Goal: Task Accomplishment & Management: Complete application form

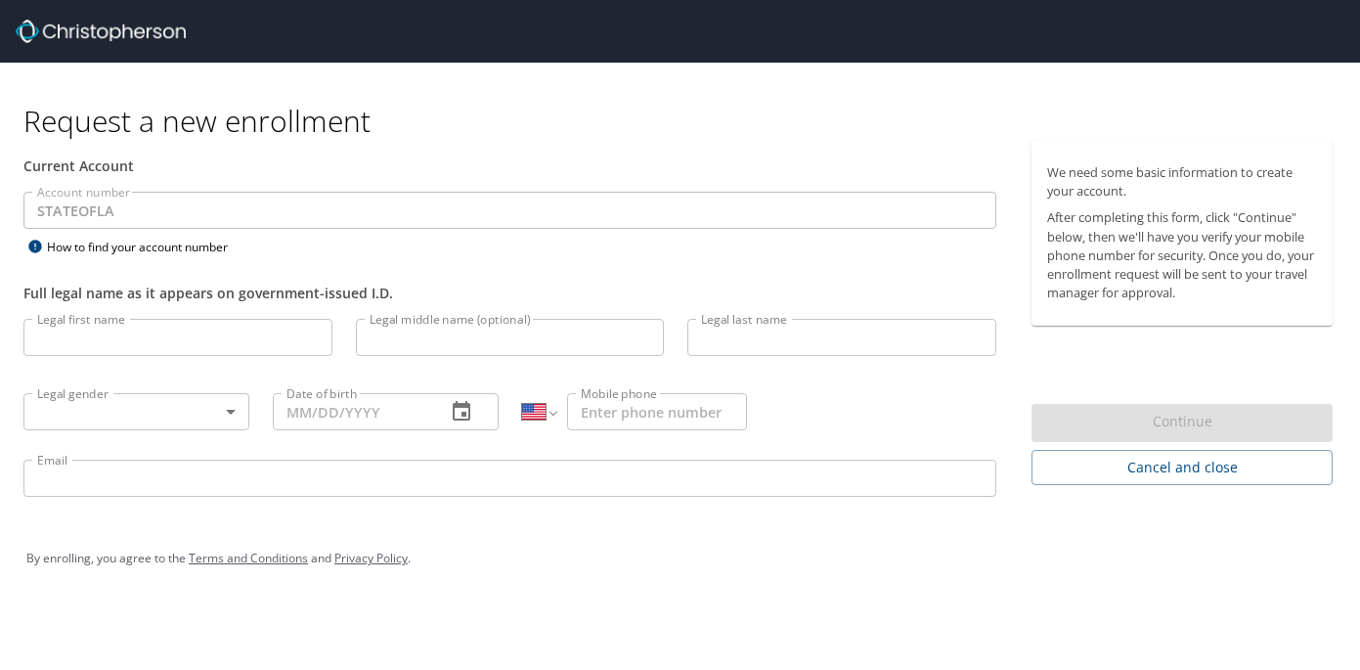
select select "US"
click at [119, 339] on input "Legal first name" at bounding box center [177, 337] width 309 height 37
type input "[PERSON_NAME]"
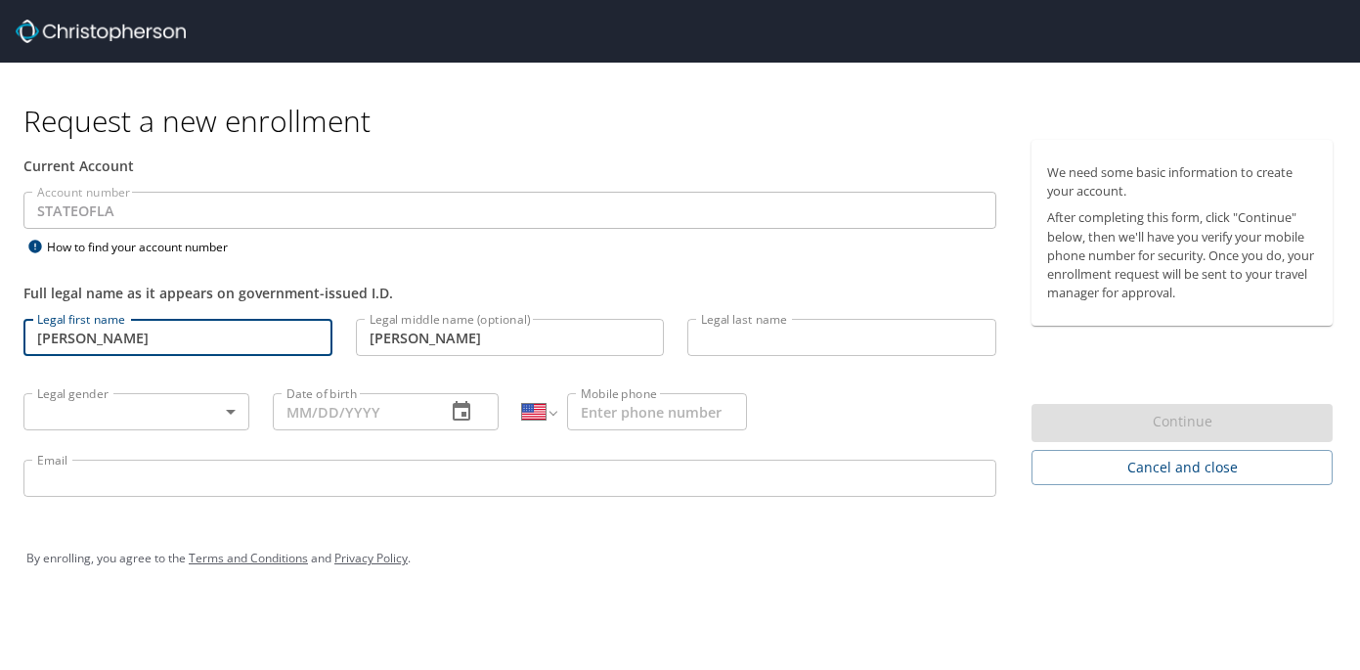
type input "[PERSON_NAME]"
type input "[PHONE_NUMBER]"
type input "[EMAIL_ADDRESS][DOMAIN_NAME]"
click at [334, 411] on input "Date of birth" at bounding box center [351, 411] width 157 height 37
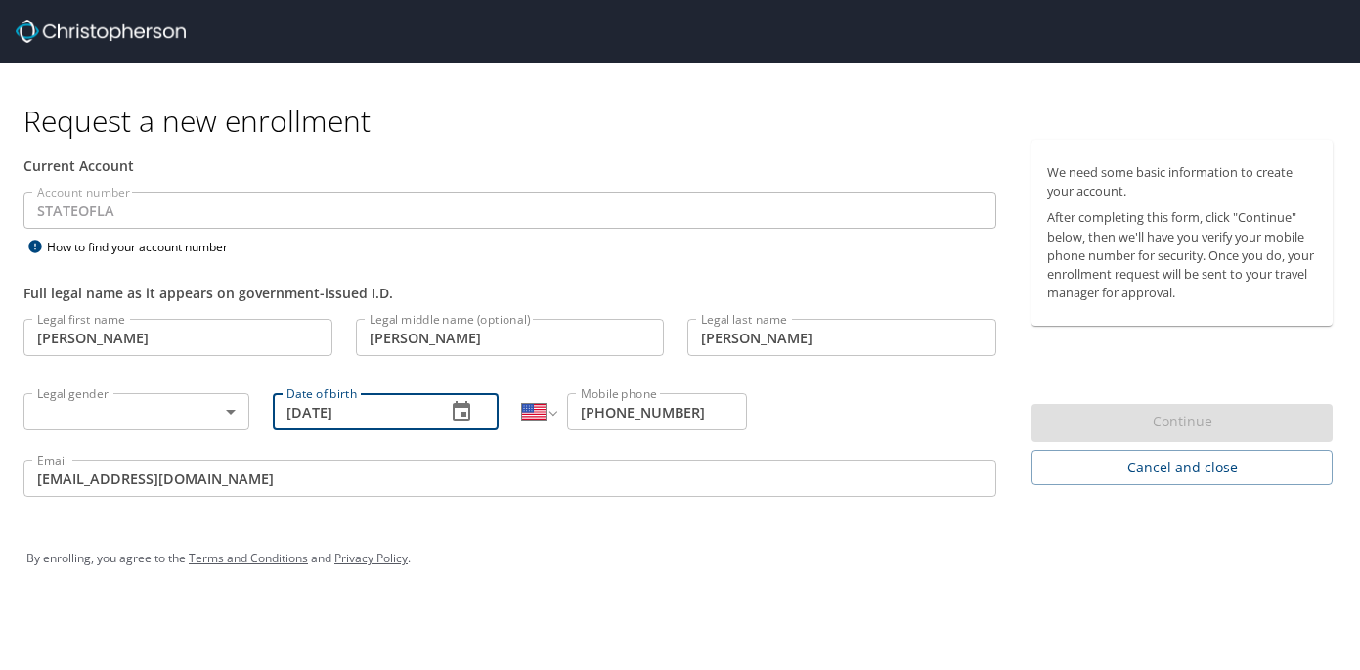
type input "[DATE]"
click at [784, 245] on div "Account number STATEOFLA Account number How to find your account number" at bounding box center [510, 225] width 996 height 67
click at [204, 415] on body "Request a new enrollment Current Account Account number STATEOFLA Account numbe…" at bounding box center [680, 335] width 1360 height 670
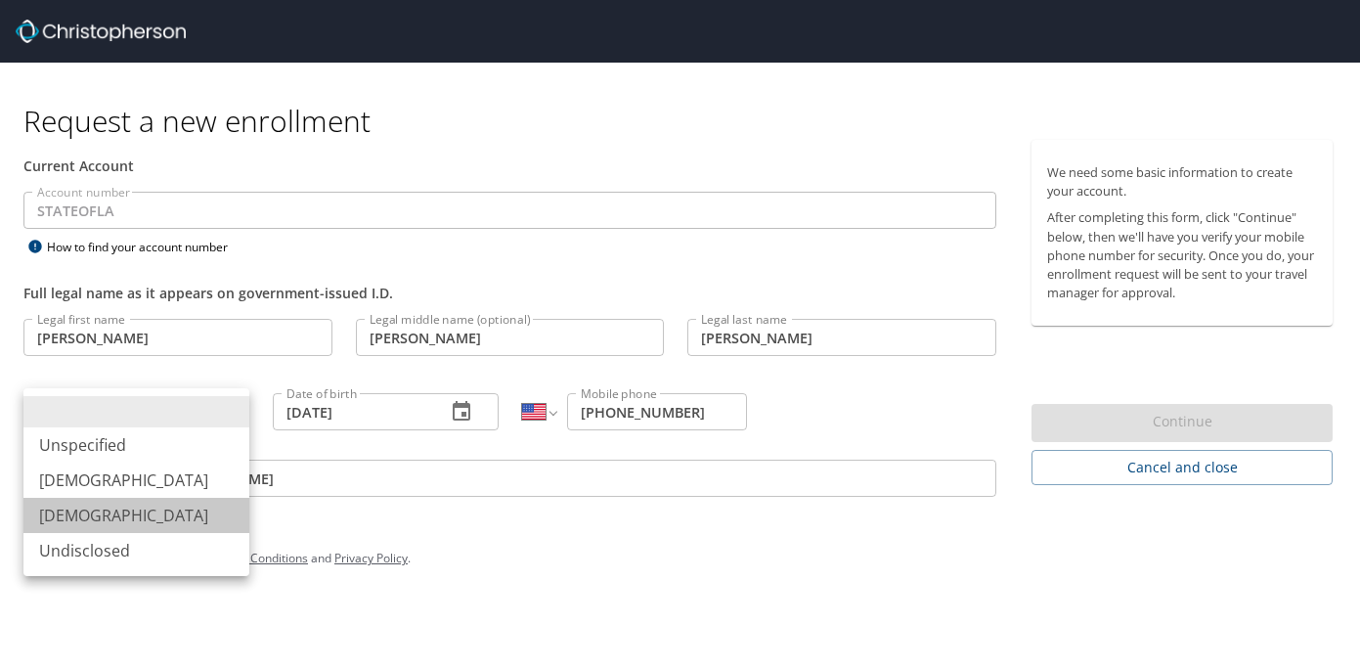
click at [175, 515] on li "[DEMOGRAPHIC_DATA]" at bounding box center [136, 515] width 226 height 35
type input "[DEMOGRAPHIC_DATA]"
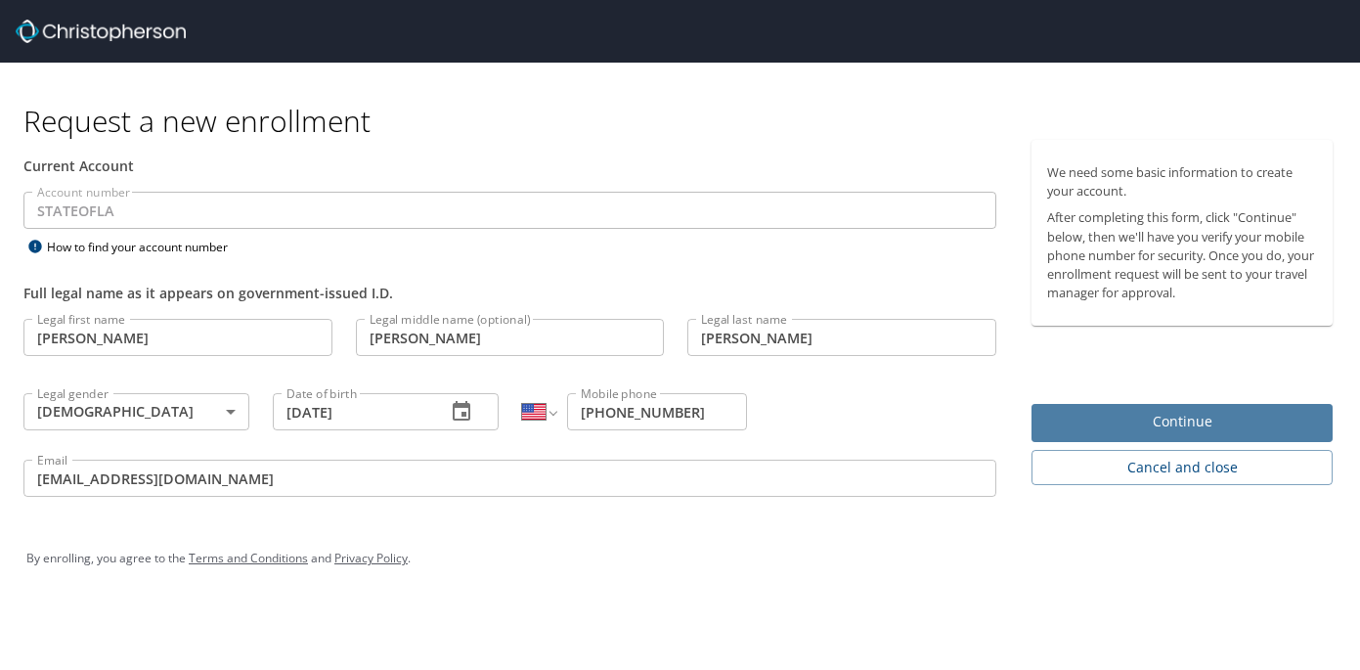
click at [1173, 416] on span "Continue" at bounding box center [1182, 422] width 270 height 24
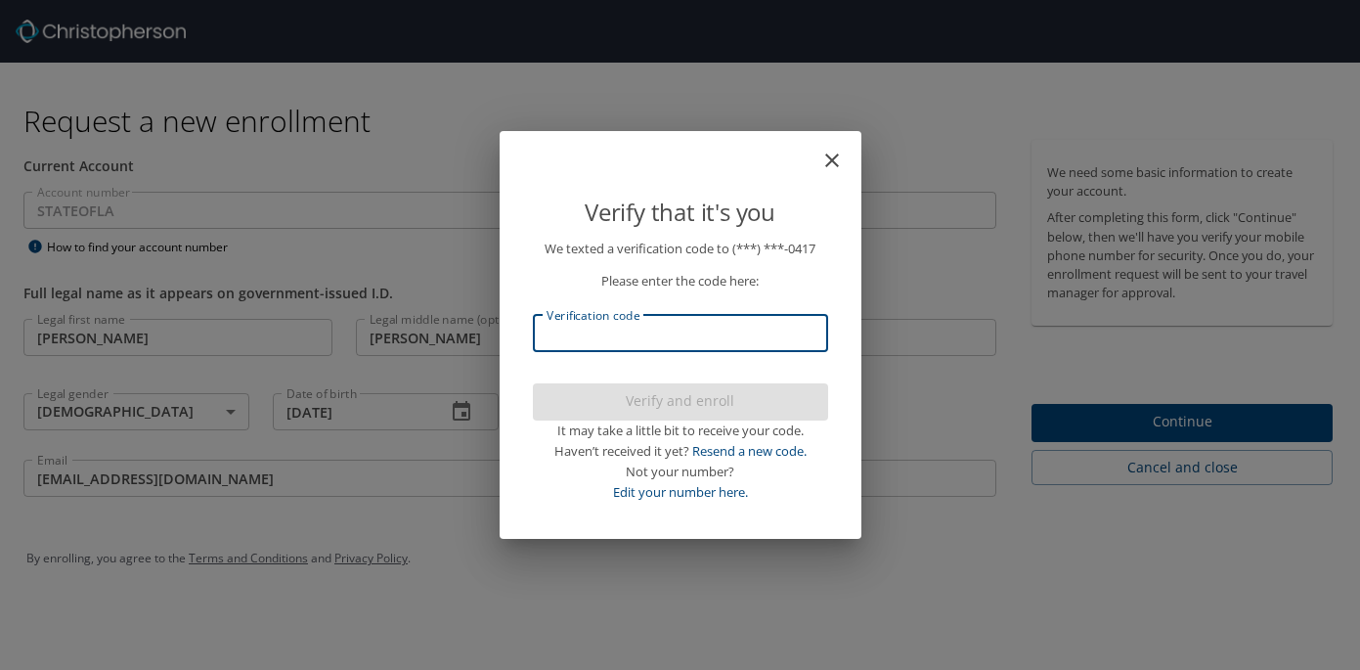
click at [626, 338] on input "Verification code" at bounding box center [680, 333] width 295 height 37
type input "664"
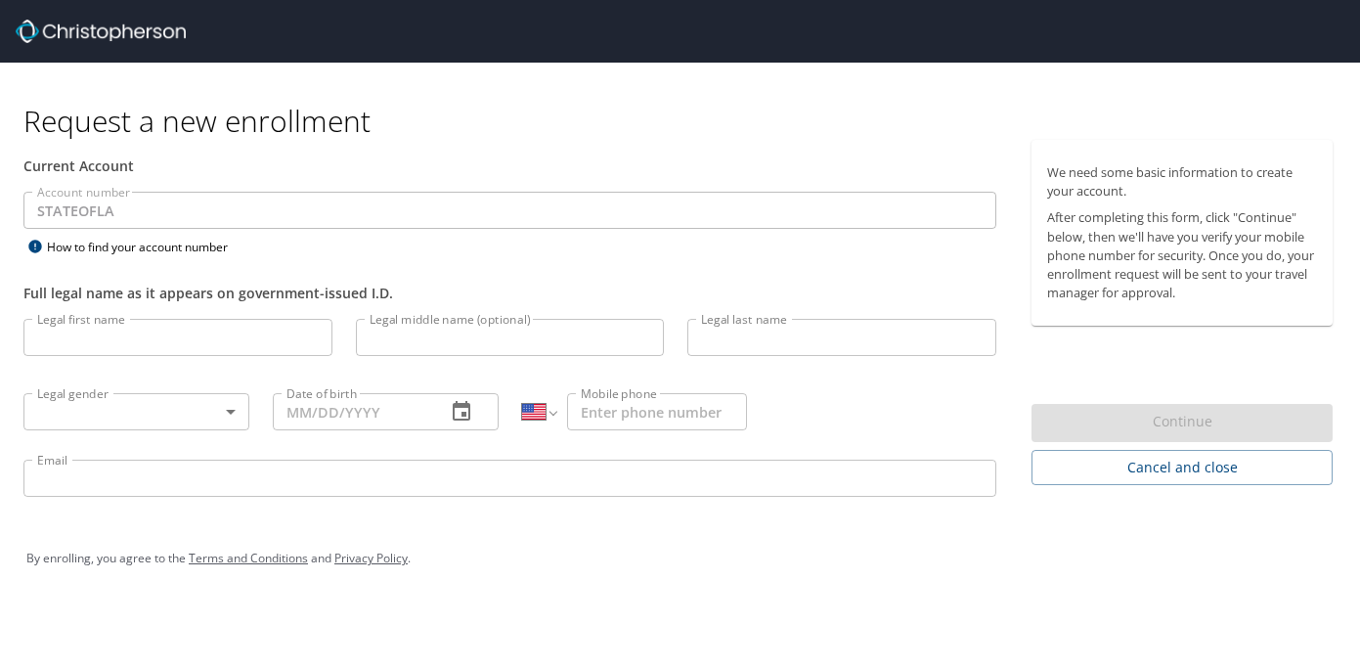
select select "US"
click at [71, 345] on input "Legal first name" at bounding box center [177, 337] width 309 height 37
type input "[PERSON_NAME]"
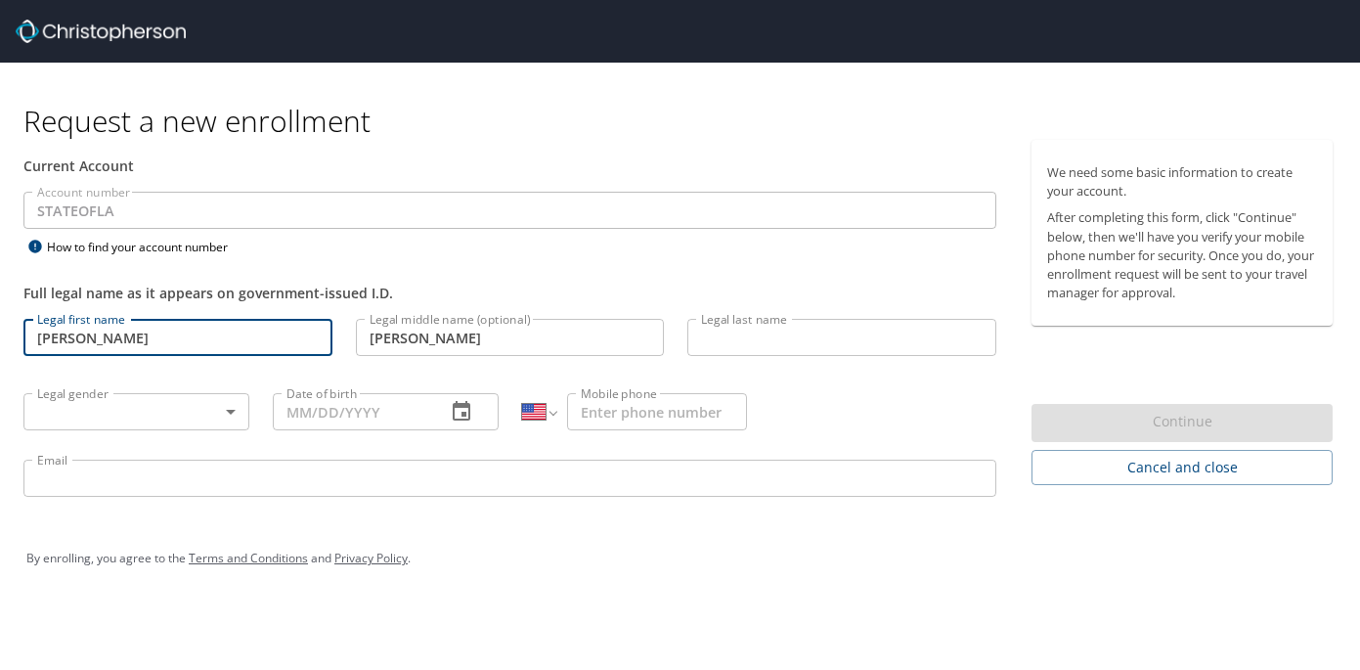
type input "[PERSON_NAME]"
type input "[PHONE_NUMBER]"
type input "[EMAIL_ADDRESS][DOMAIN_NAME]"
click at [294, 414] on input "Date of birth" at bounding box center [351, 411] width 157 height 37
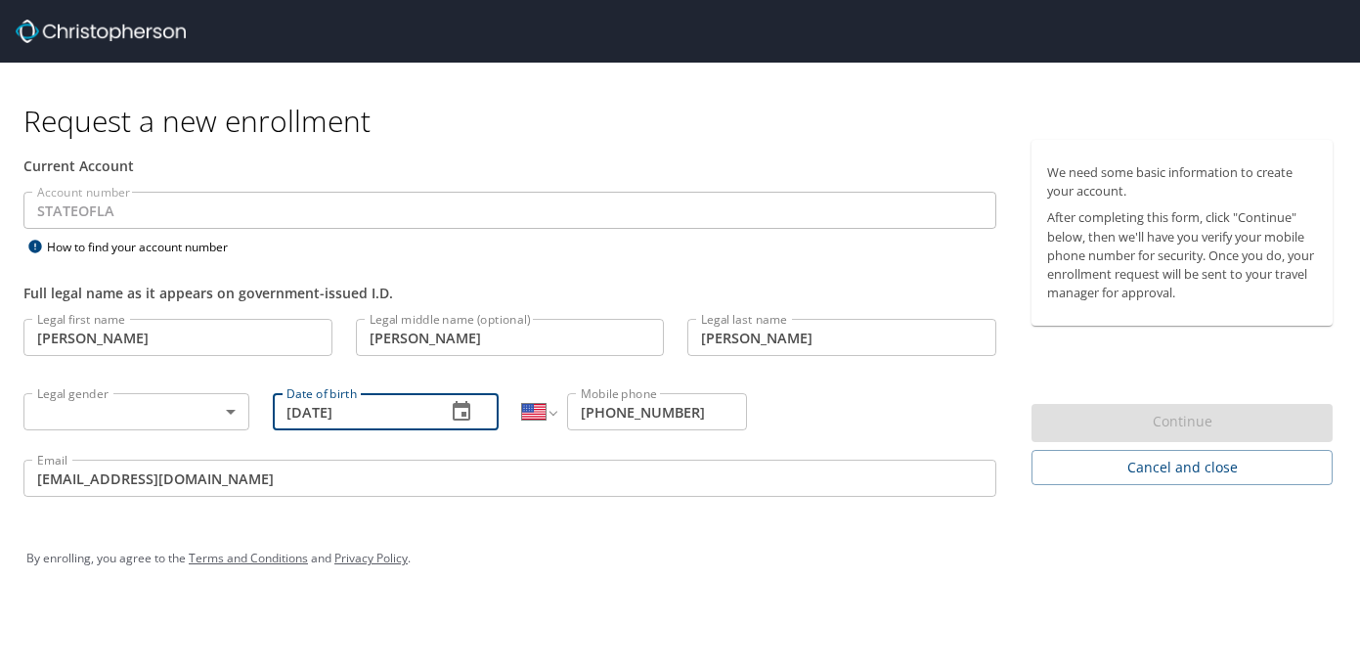
type input "[DATE]"
click at [64, 420] on body "Request a new enrollment Current Account Account number STATEOFLA Account numbe…" at bounding box center [680, 335] width 1360 height 670
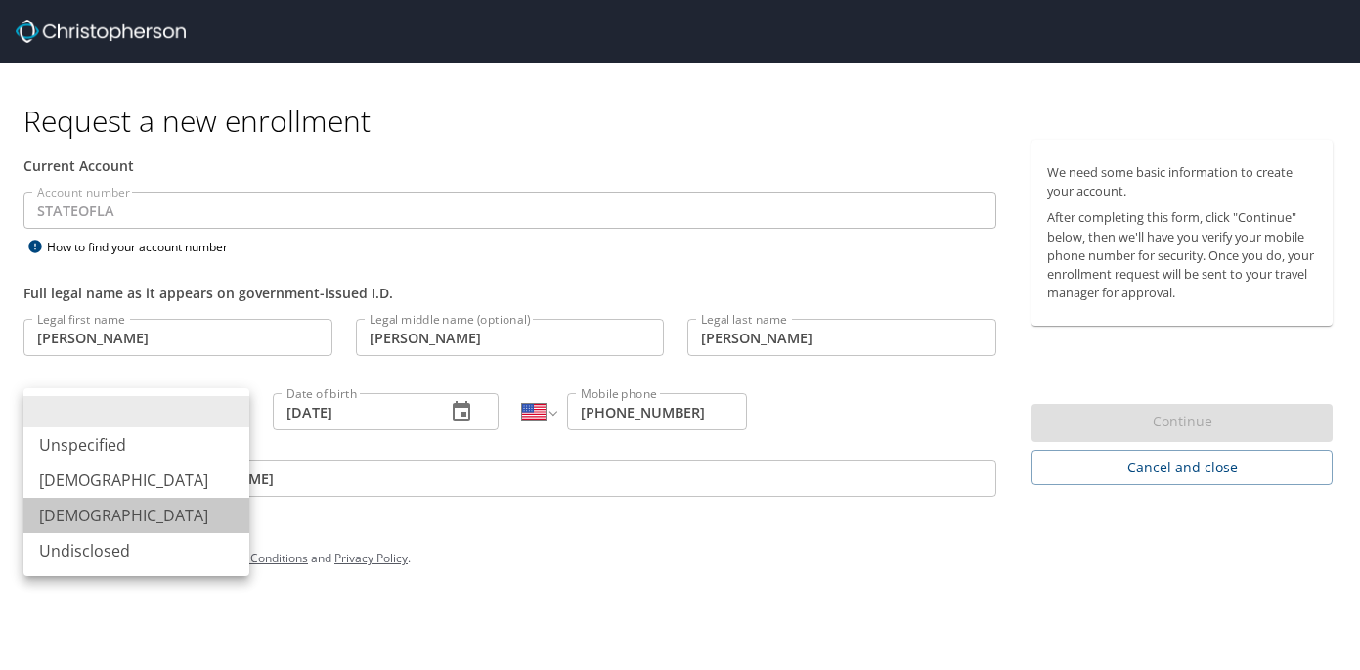
click at [113, 509] on li "[DEMOGRAPHIC_DATA]" at bounding box center [136, 515] width 226 height 35
type input "[DEMOGRAPHIC_DATA]"
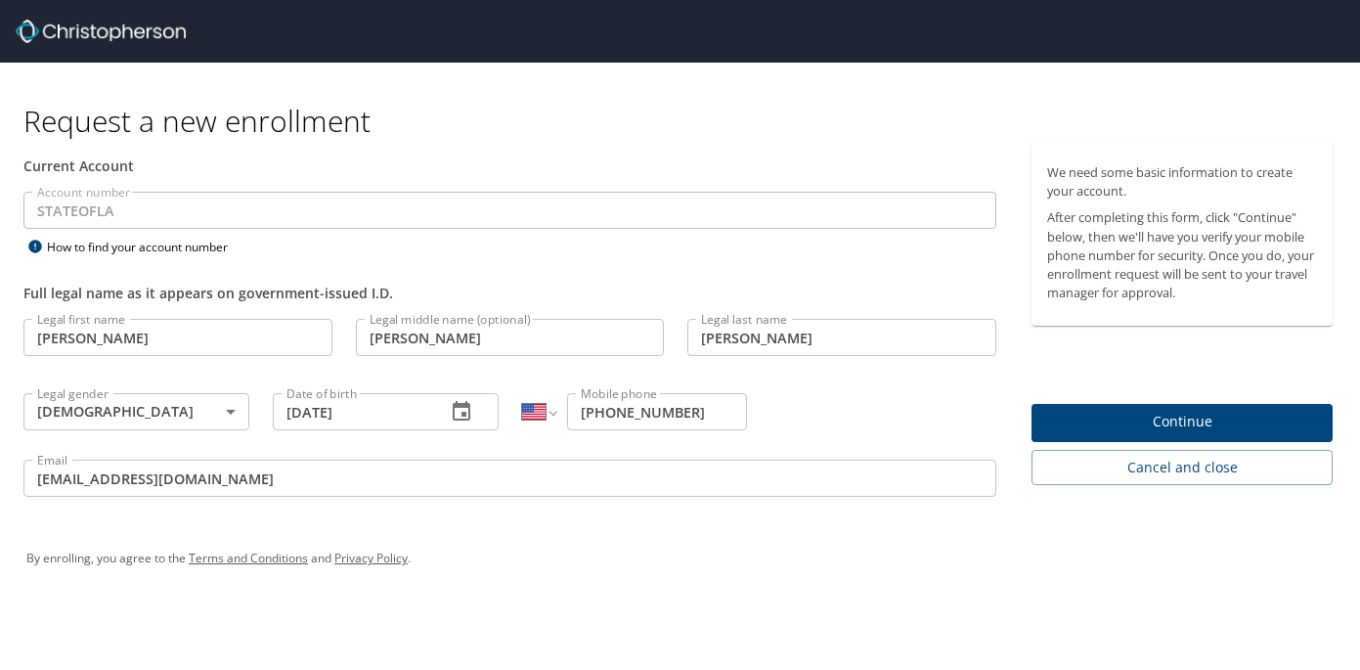
click at [743, 444] on div "International [GEOGRAPHIC_DATA] [GEOGRAPHIC_DATA] [GEOGRAPHIC_DATA] [GEOGRAPHIC…" at bounding box center [634, 410] width 249 height 74
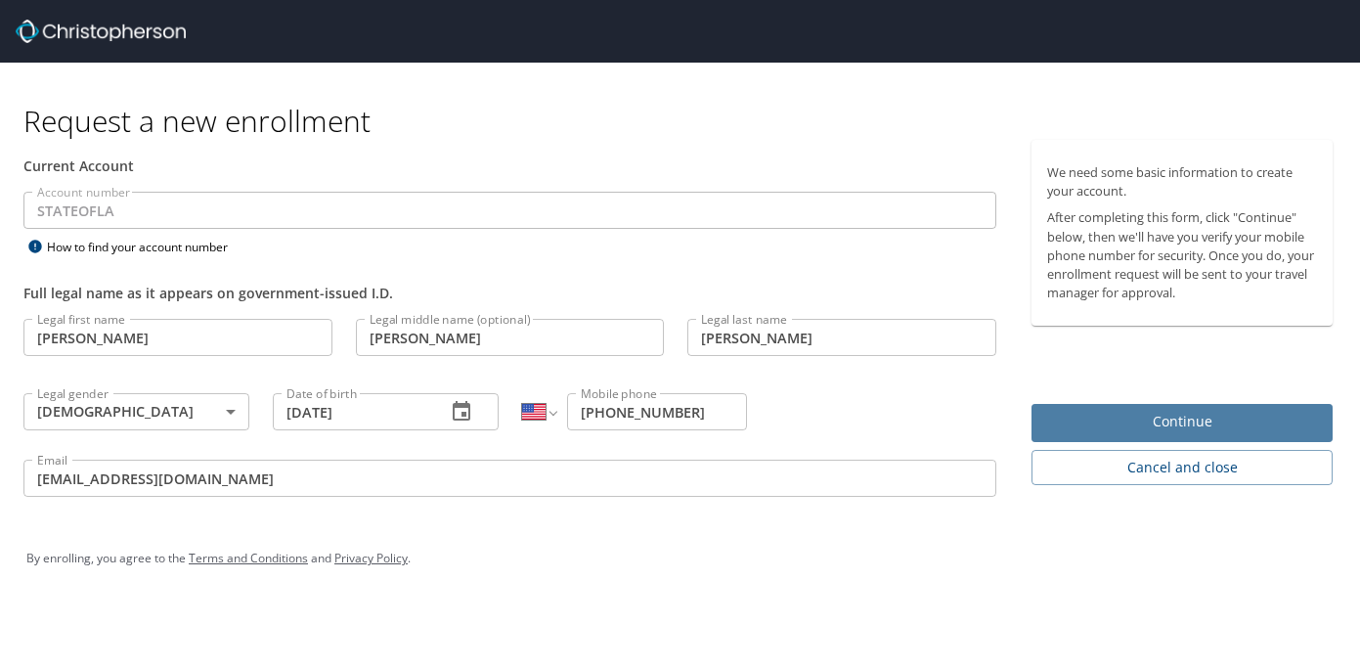
click at [1113, 415] on span "Continue" at bounding box center [1182, 422] width 270 height 24
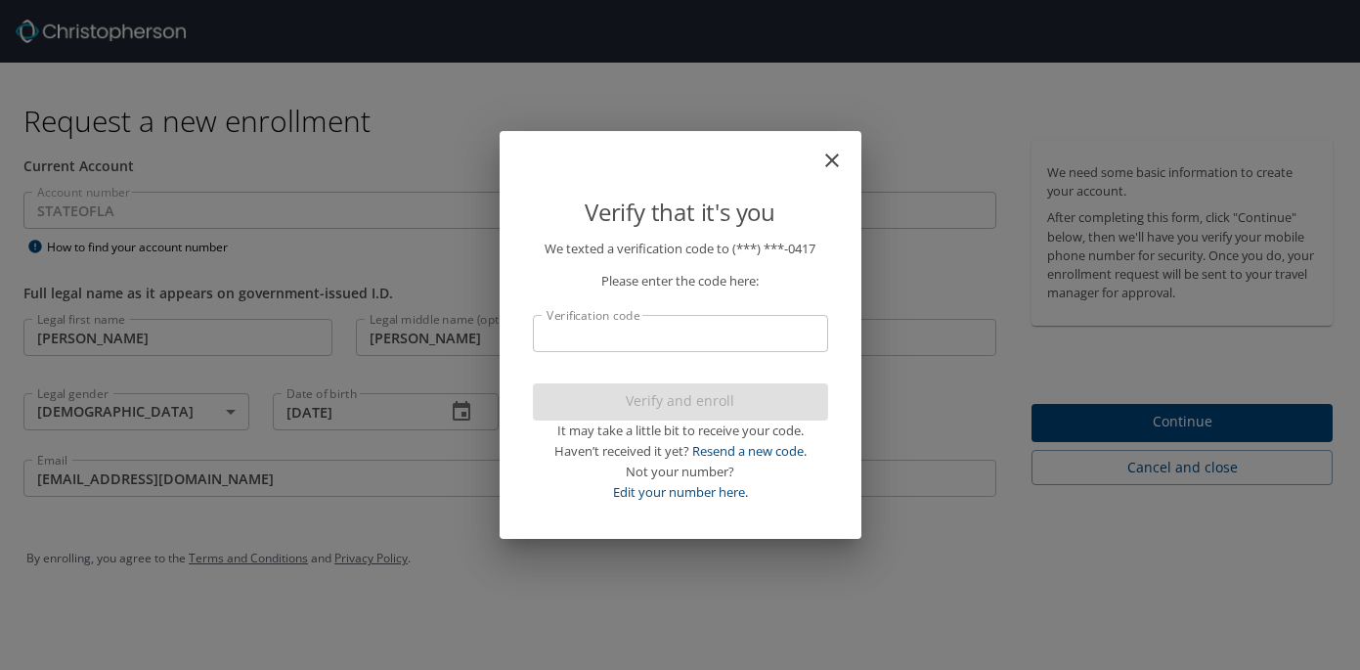
click at [626, 329] on input "Verification code" at bounding box center [680, 333] width 295 height 37
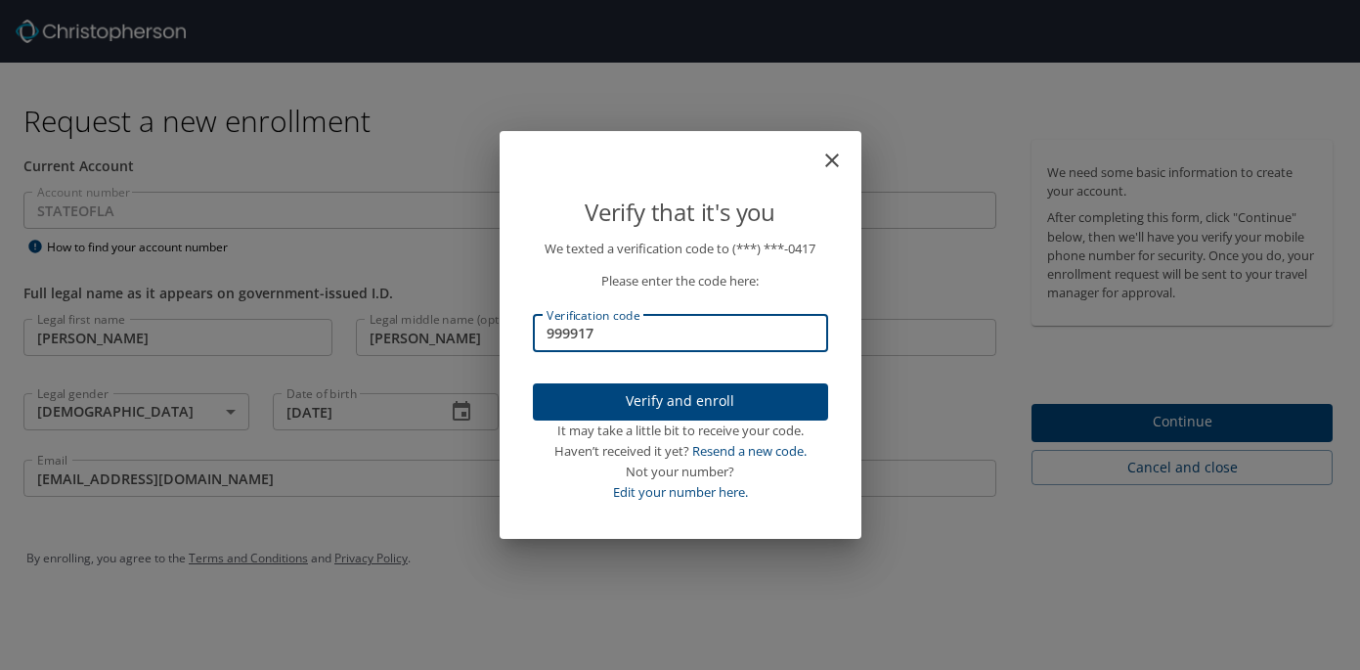
type input "999917"
